Goal: Find specific page/section: Find specific page/section

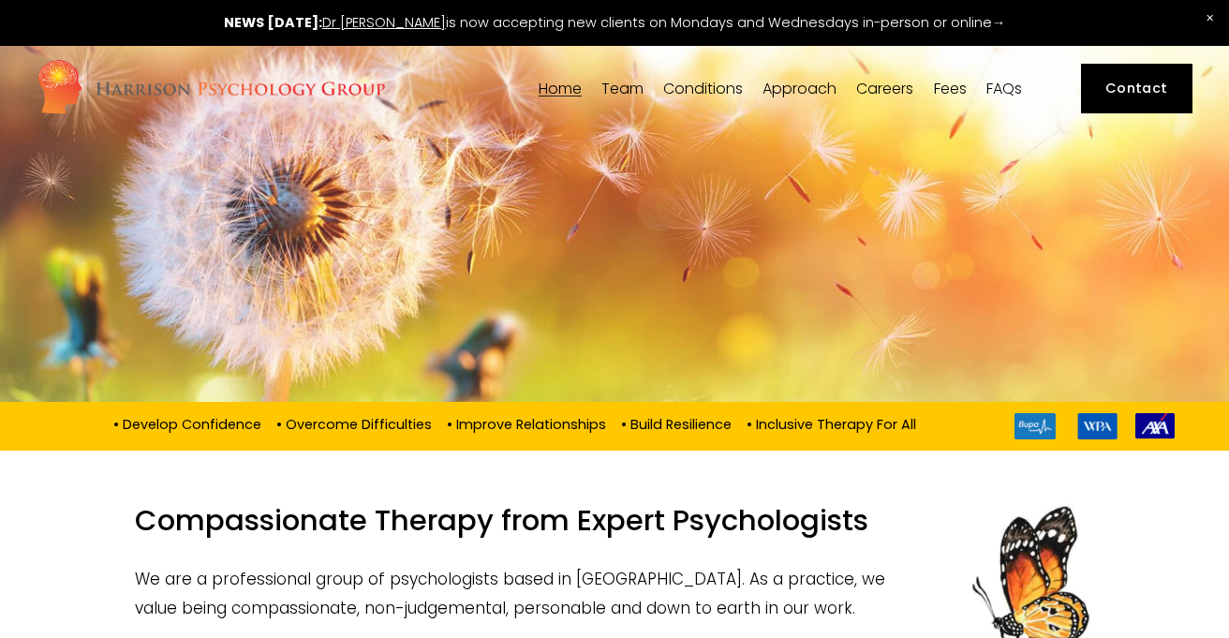
click at [0, 0] on span "Dr [PERSON_NAME]" at bounding box center [0, 0] width 0 height 0
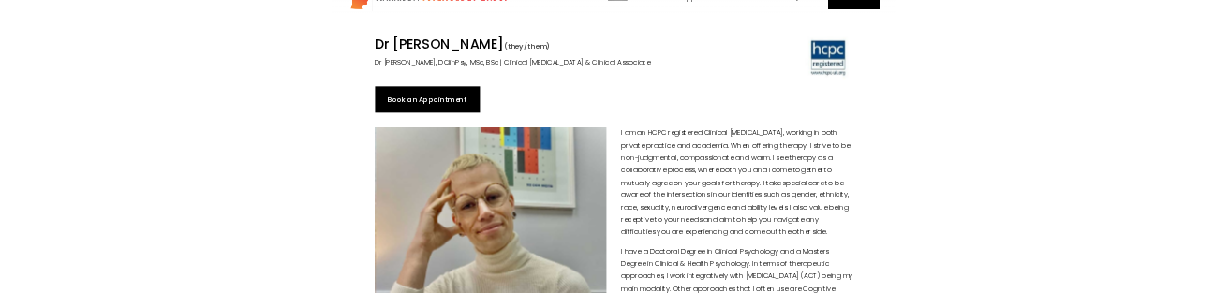
scroll to position [321, 0]
